Goal: Information Seeking & Learning: Learn about a topic

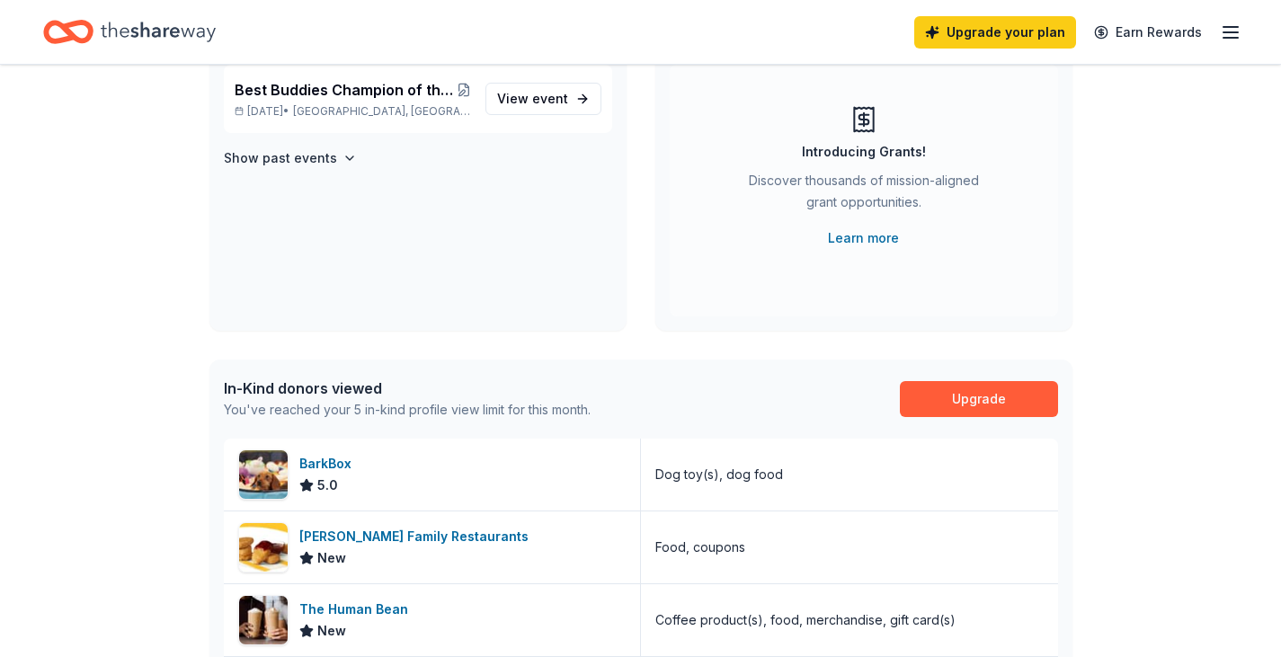
scroll to position [90, 0]
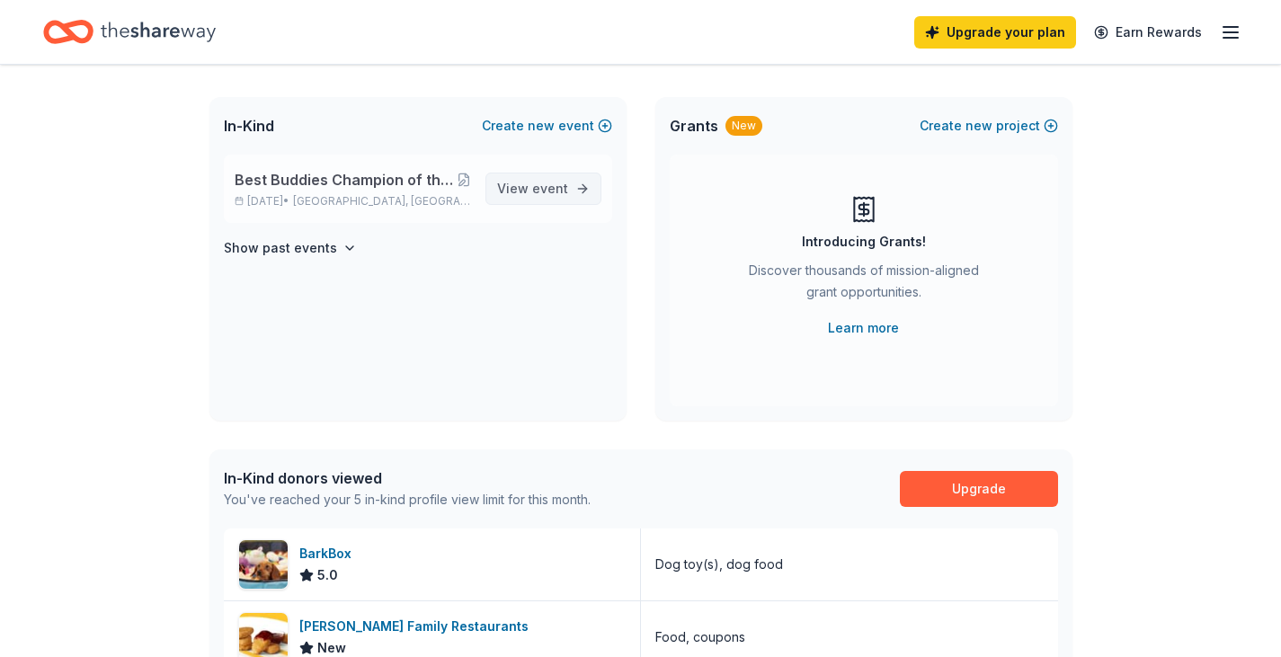
click at [527, 192] on span "View event" at bounding box center [532, 189] width 71 height 22
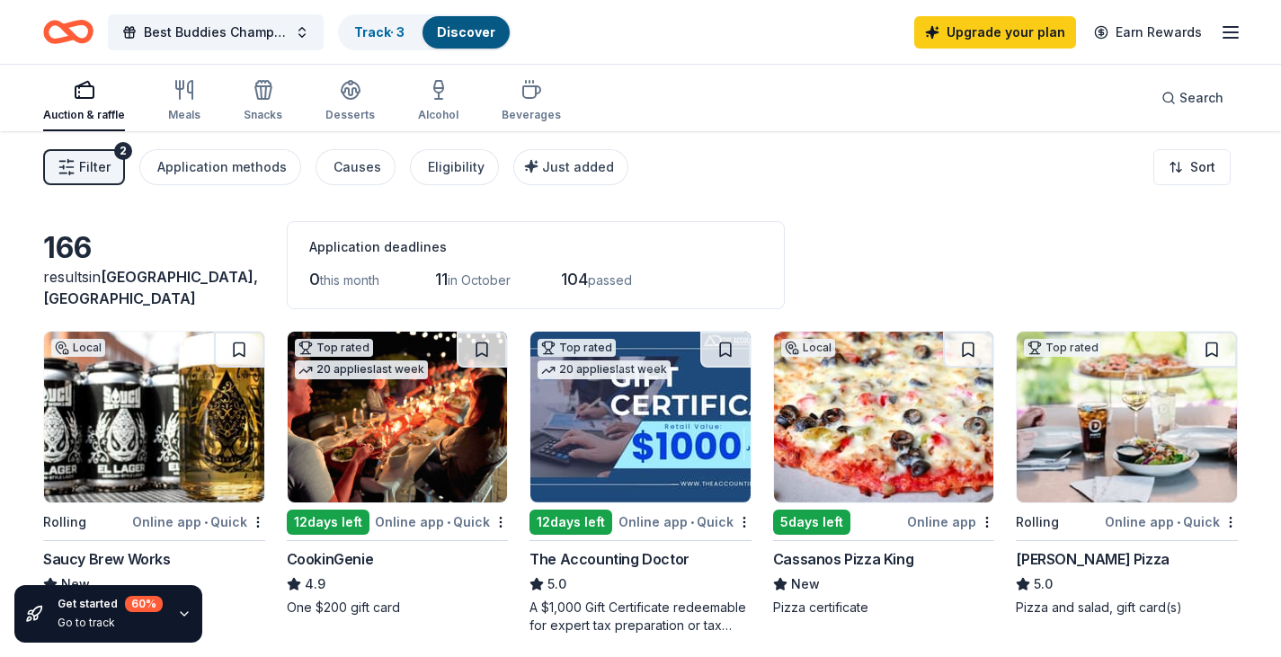
click at [1236, 28] on icon "button" at bounding box center [1231, 33] width 22 height 22
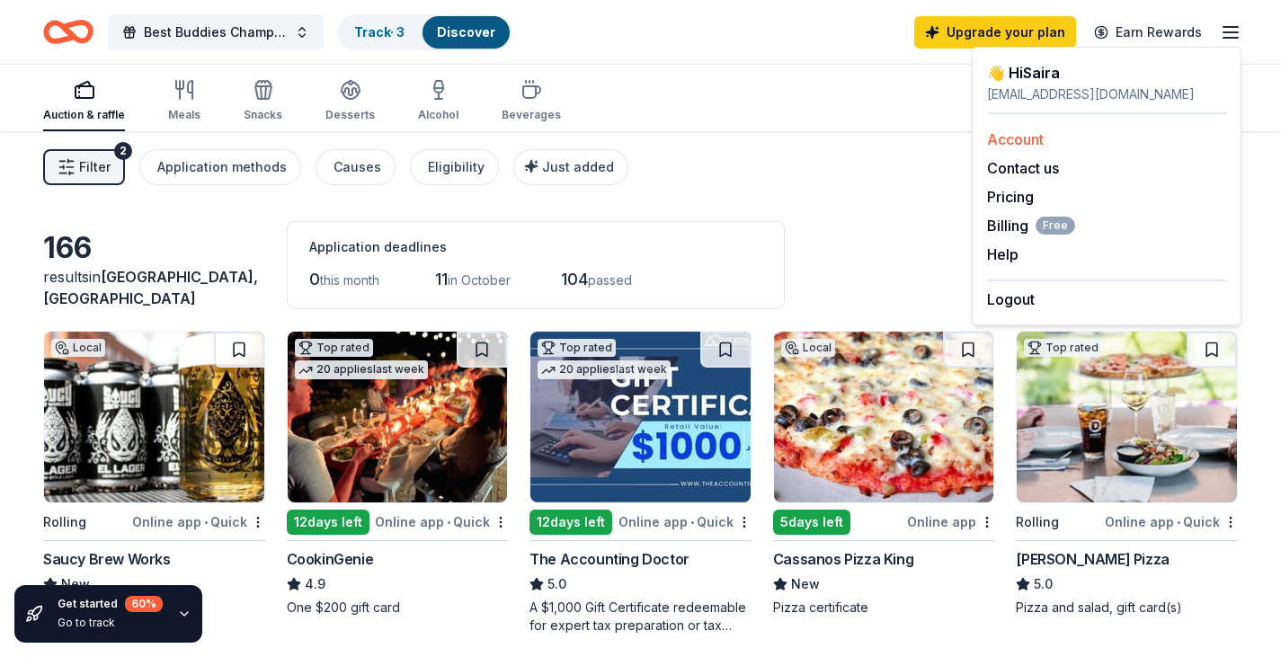
click at [1007, 136] on link "Account" at bounding box center [1015, 139] width 57 height 18
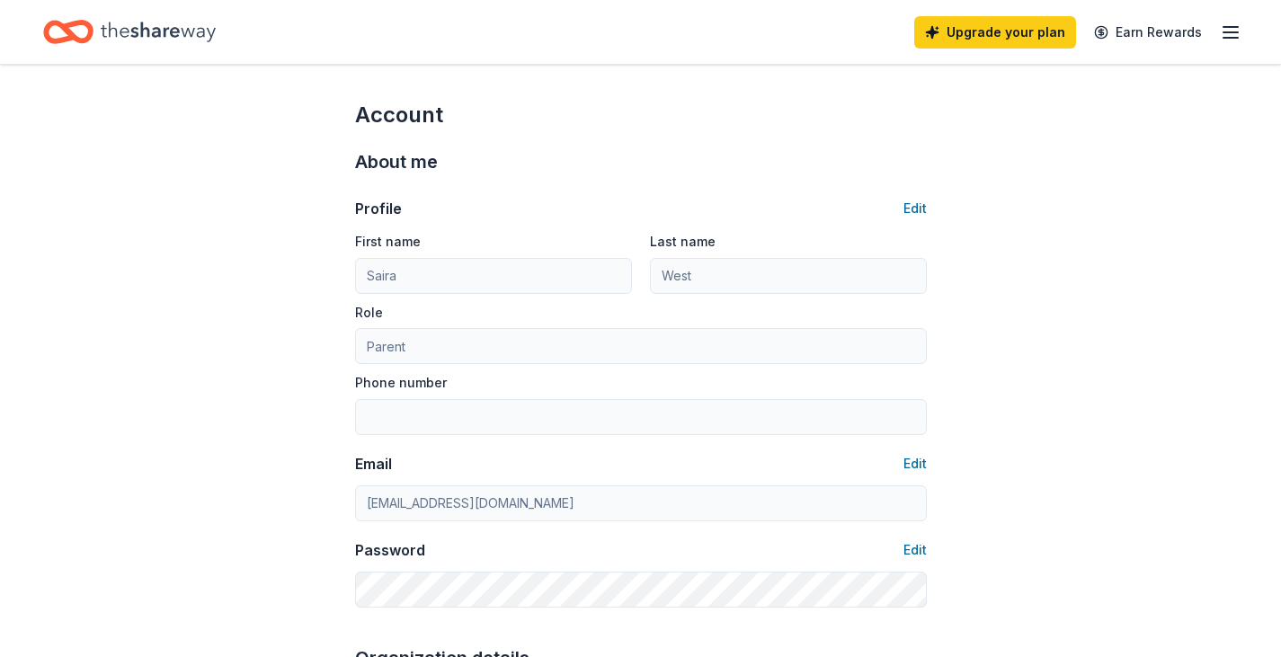
click at [66, 29] on icon "Home" at bounding box center [77, 31] width 28 height 18
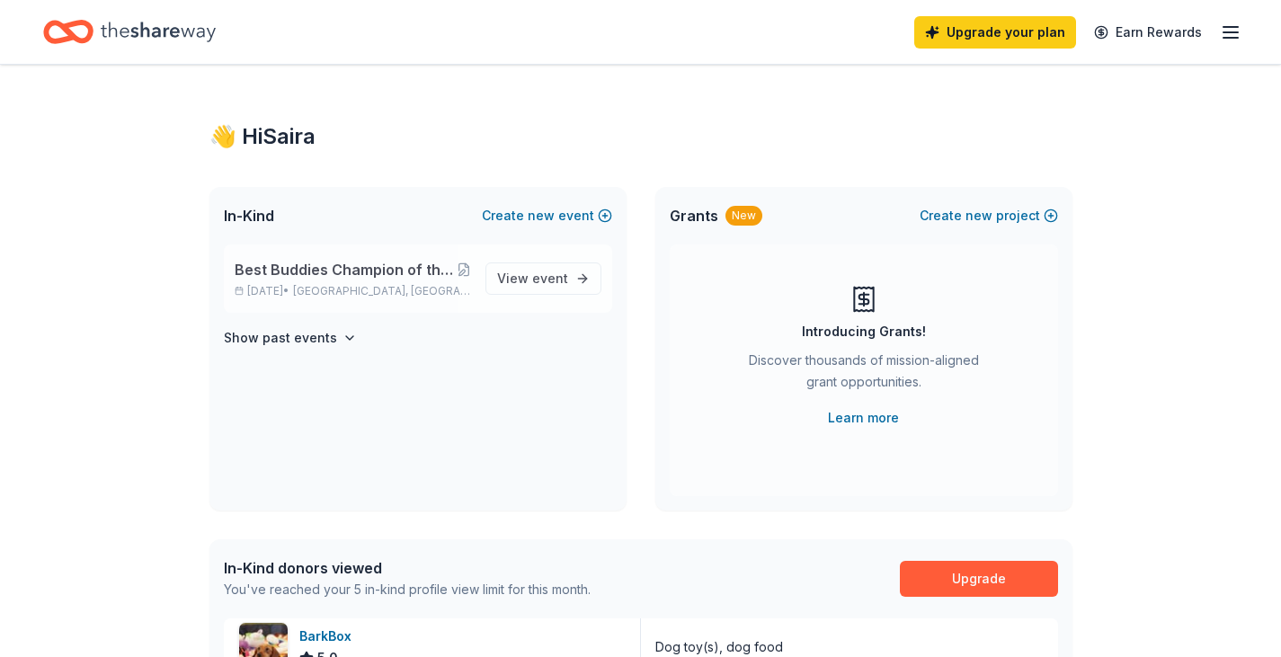
click at [299, 279] on span "Best Buddies Champion of the Year: [GEOGRAPHIC_DATA], [GEOGRAPHIC_DATA]" at bounding box center [346, 270] width 222 height 22
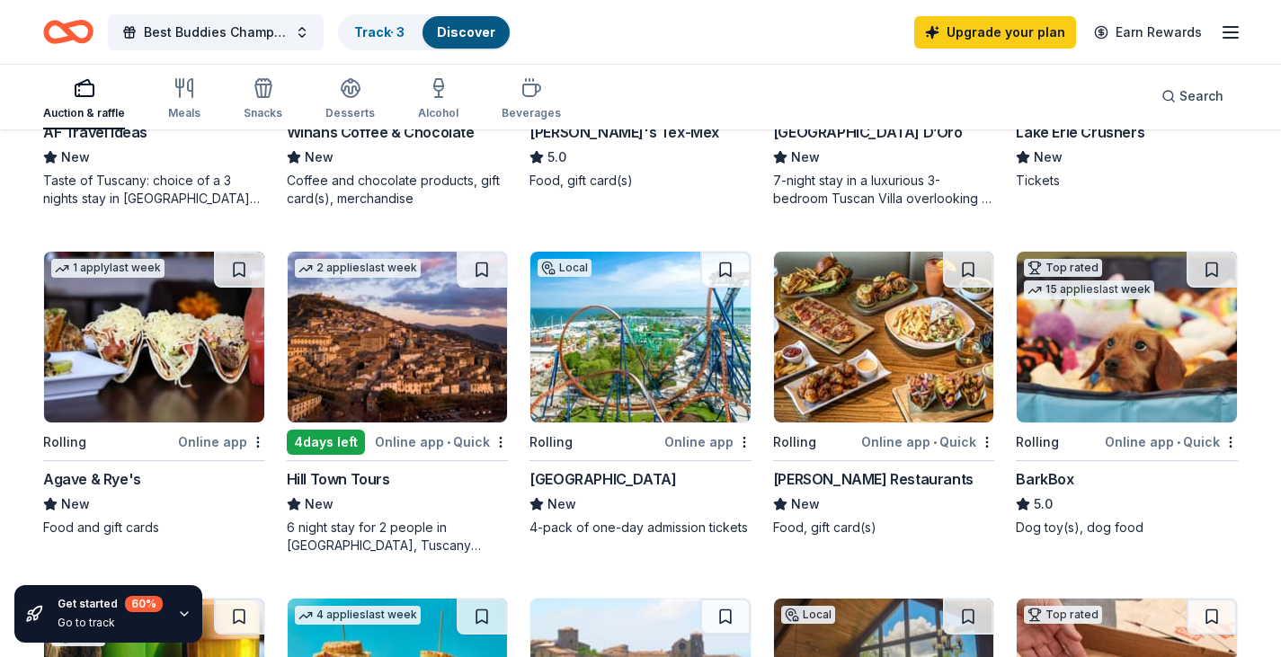
scroll to position [899, 0]
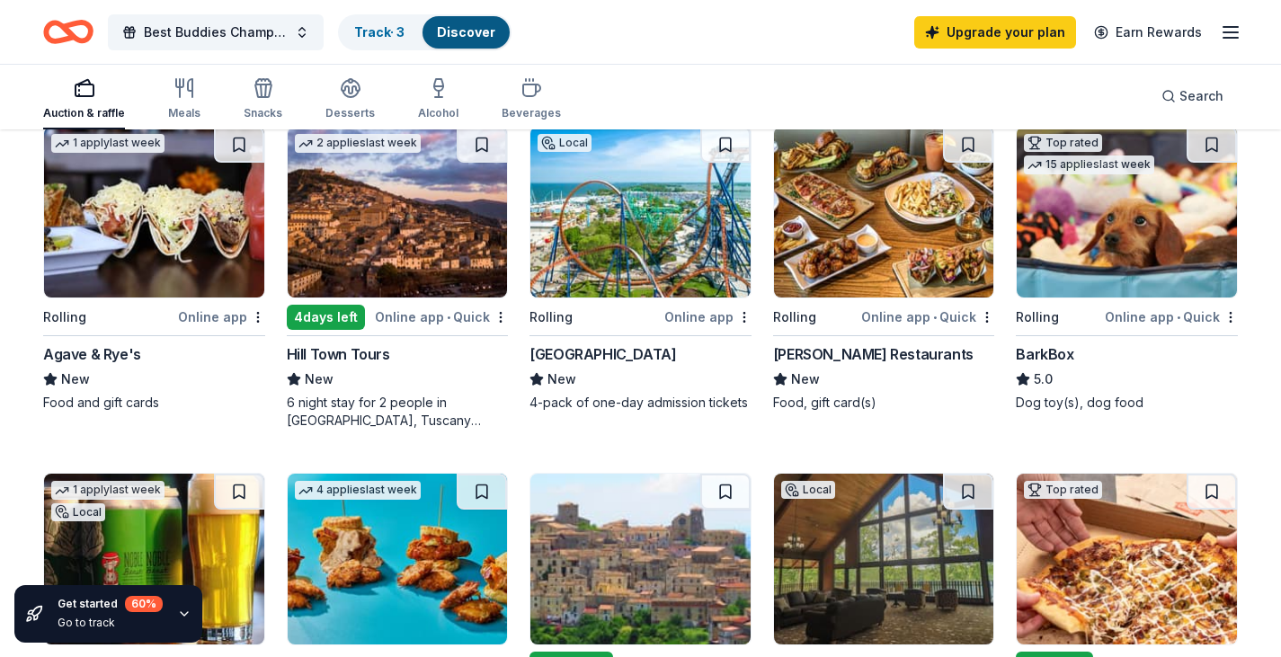
click at [140, 269] on img at bounding box center [154, 212] width 220 height 171
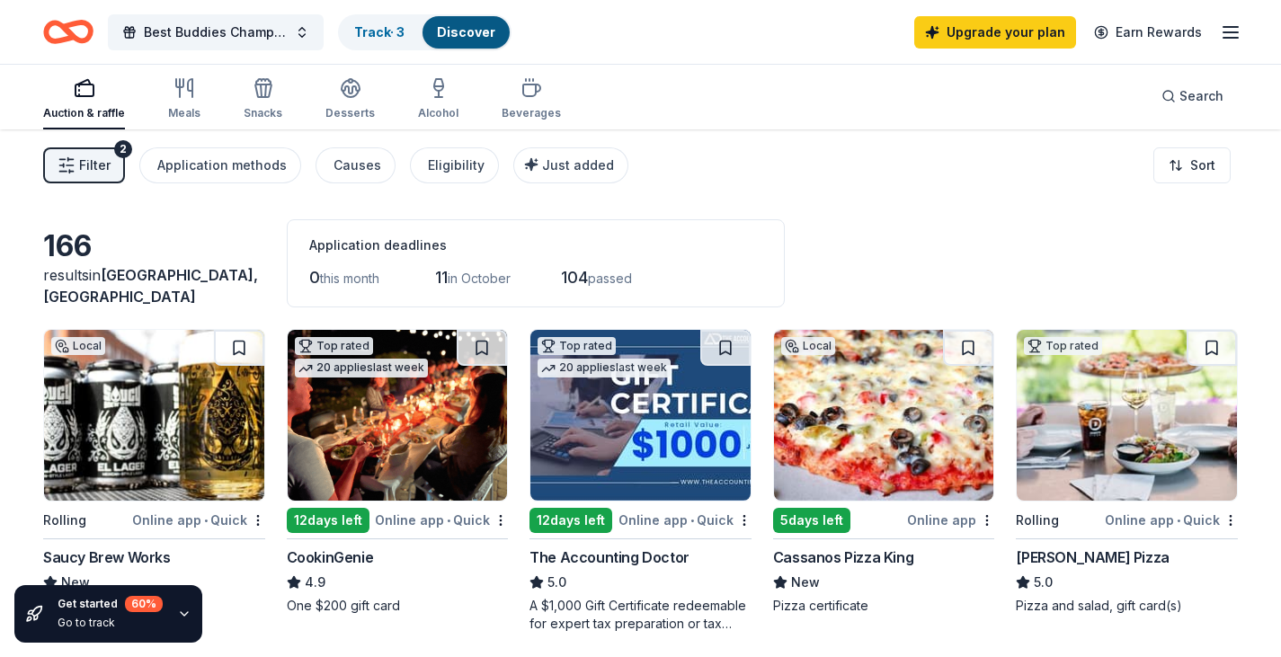
scroll to position [0, 0]
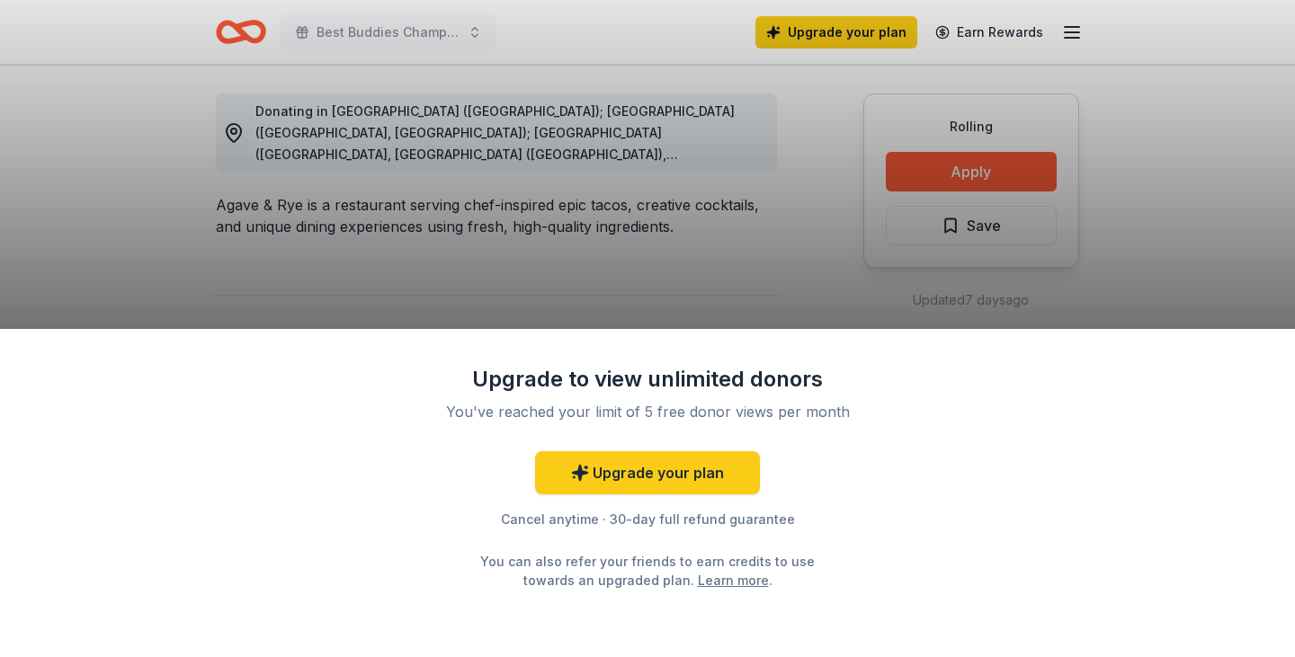
scroll to position [539, 0]
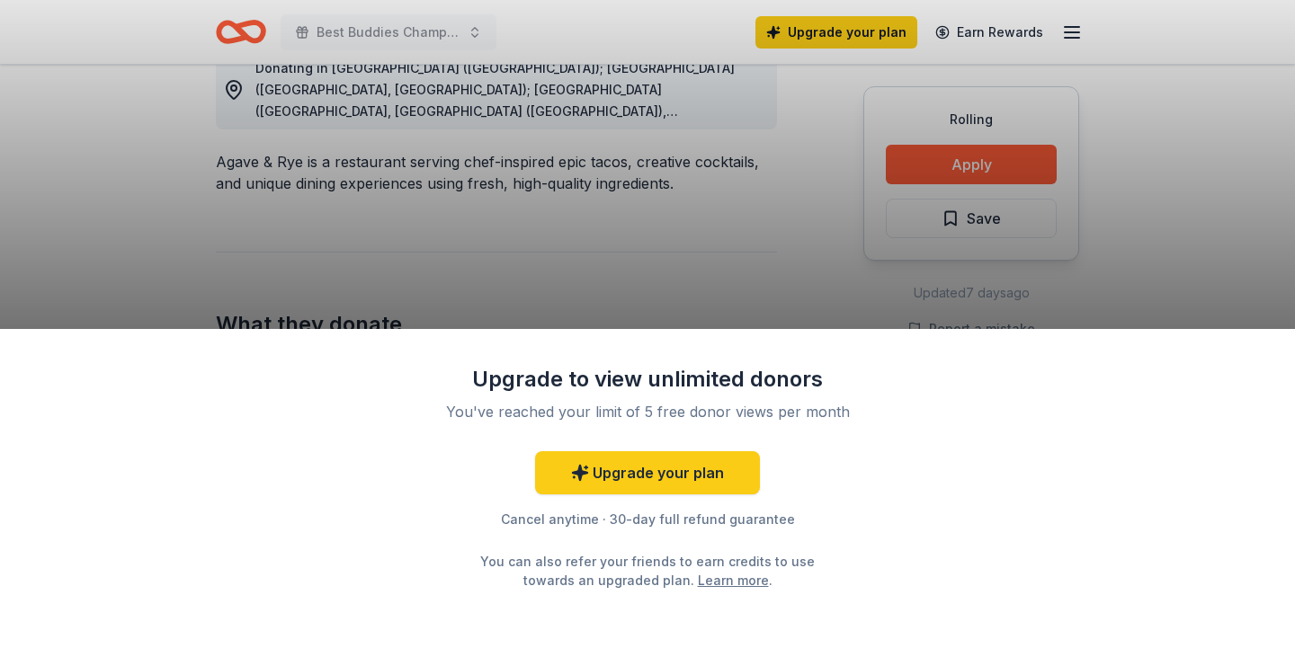
click at [941, 156] on div "Upgrade to view unlimited donors You've reached your limit of 5 free donor view…" at bounding box center [647, 328] width 1295 height 657
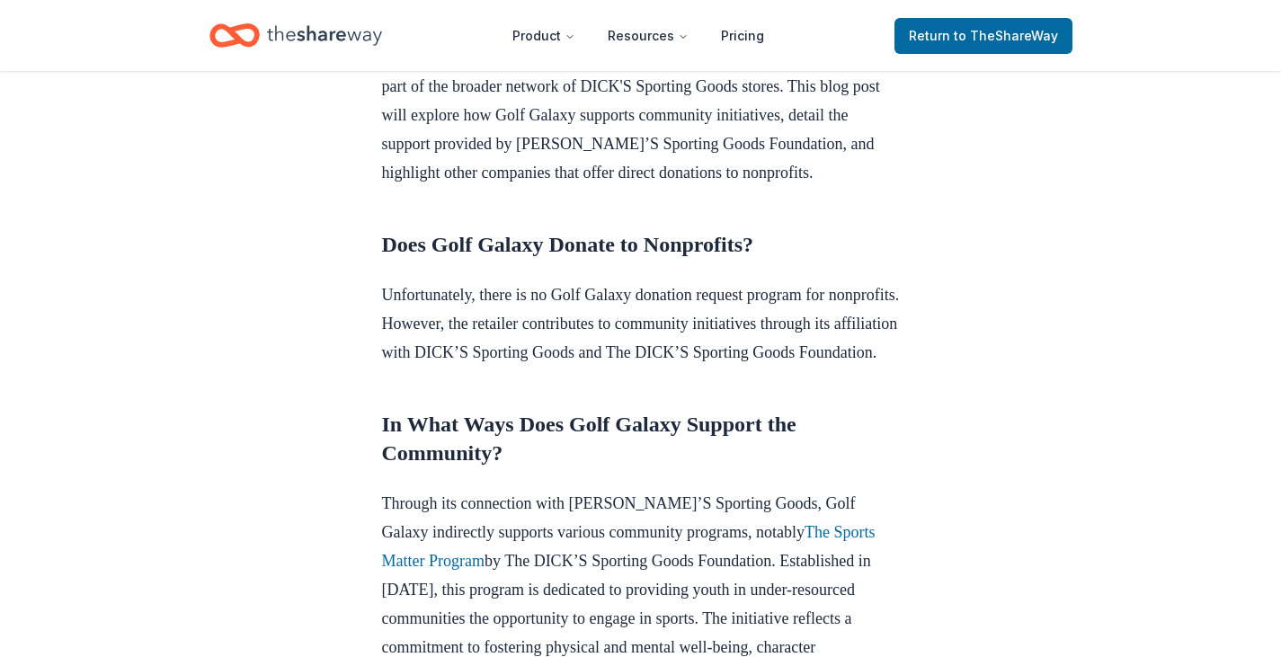
scroll to position [270, 0]
